Goal: Find specific page/section: Find specific page/section

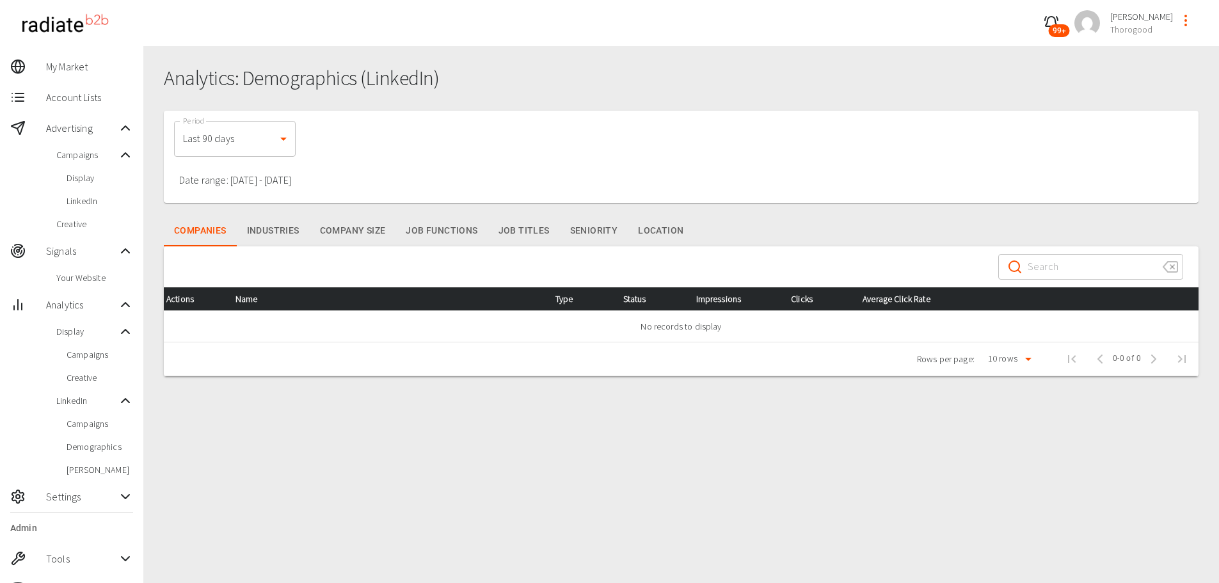
click at [257, 230] on button "Industries" at bounding box center [273, 231] width 73 height 31
click at [246, 223] on button "Industries" at bounding box center [273, 231] width 73 height 31
click at [363, 227] on button "Company Size" at bounding box center [353, 231] width 86 height 31
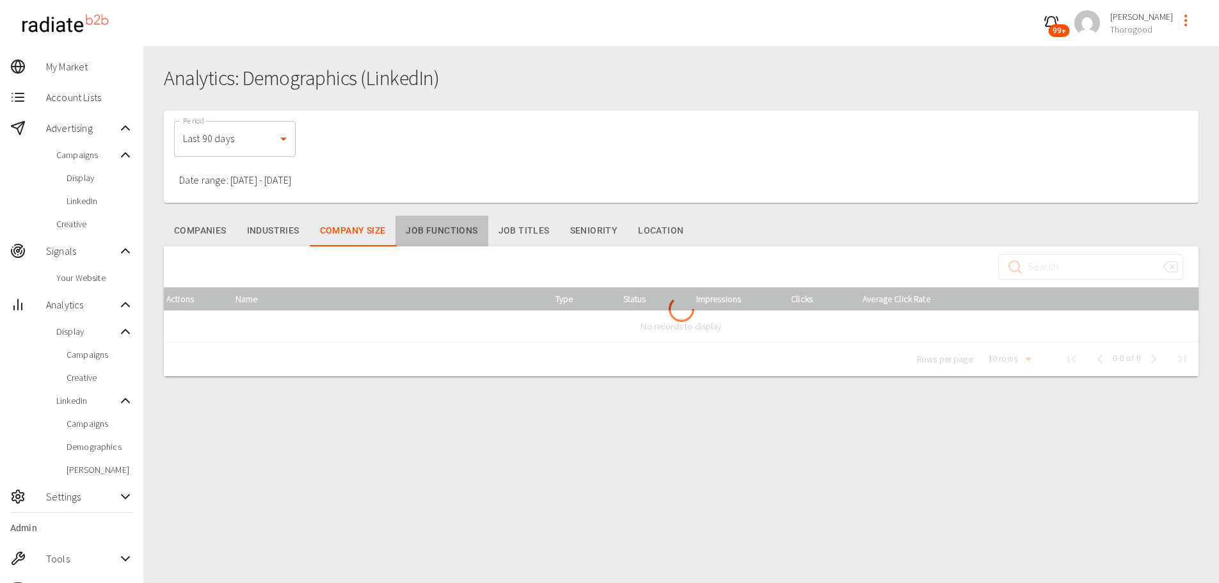
click at [421, 227] on button "Job Functions" at bounding box center [442, 231] width 92 height 31
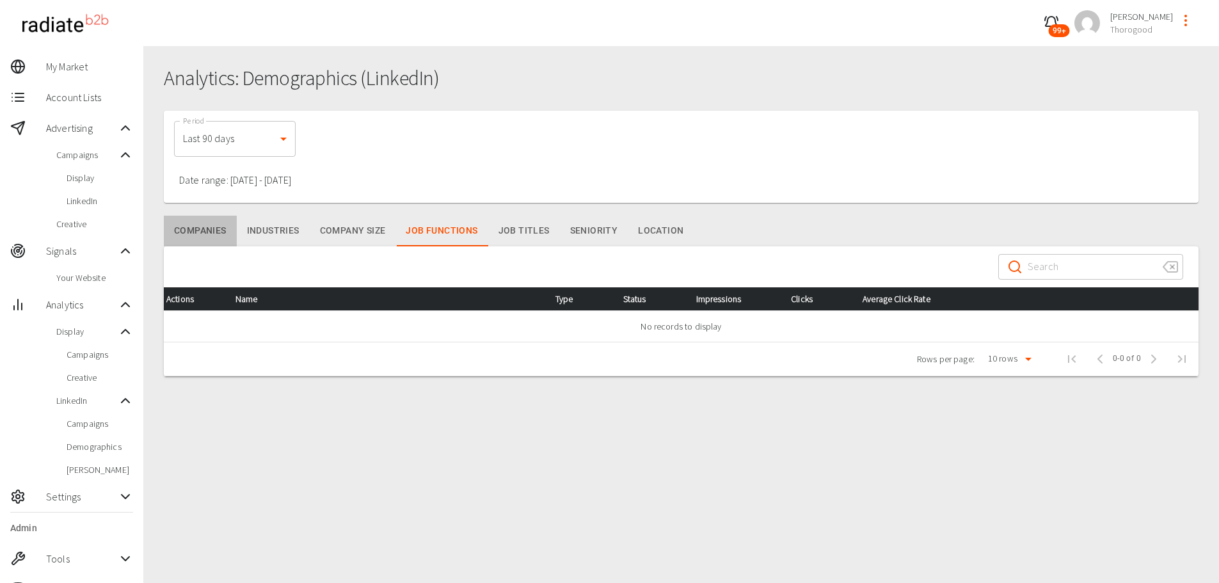
click at [216, 232] on button "Companies" at bounding box center [200, 231] width 73 height 31
click at [456, 236] on button "Job Functions" at bounding box center [442, 231] width 92 height 31
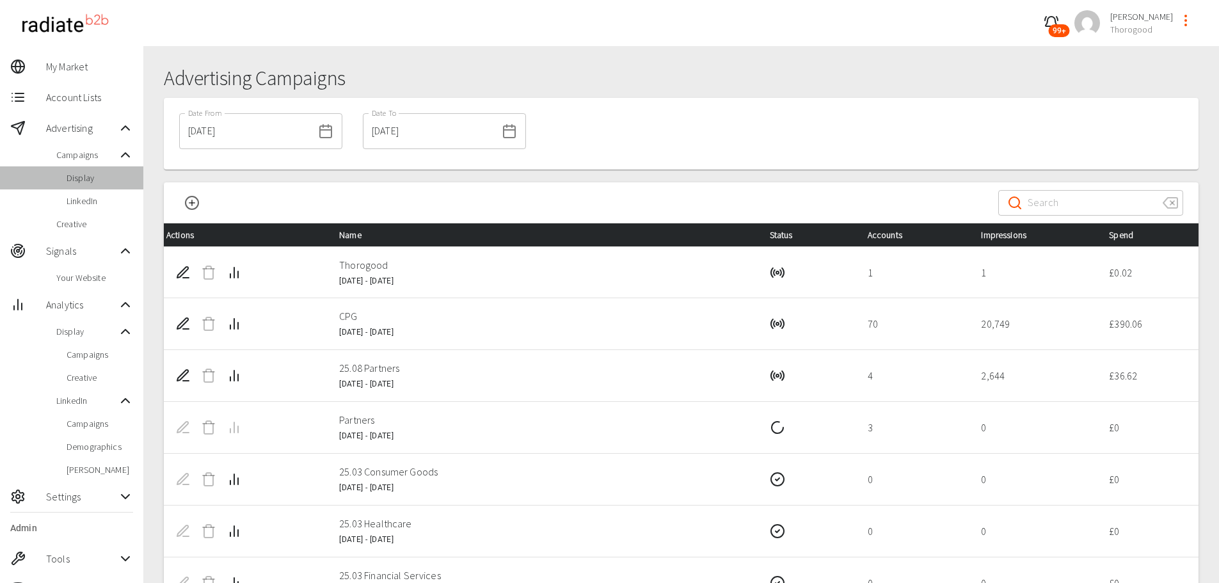
click at [83, 173] on span "Display" at bounding box center [100, 178] width 67 height 13
